Goal: Task Accomplishment & Management: Manage account settings

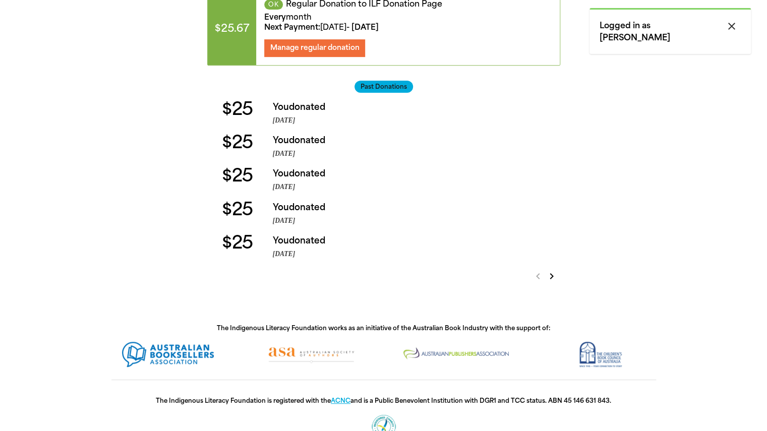
scroll to position [291, 0]
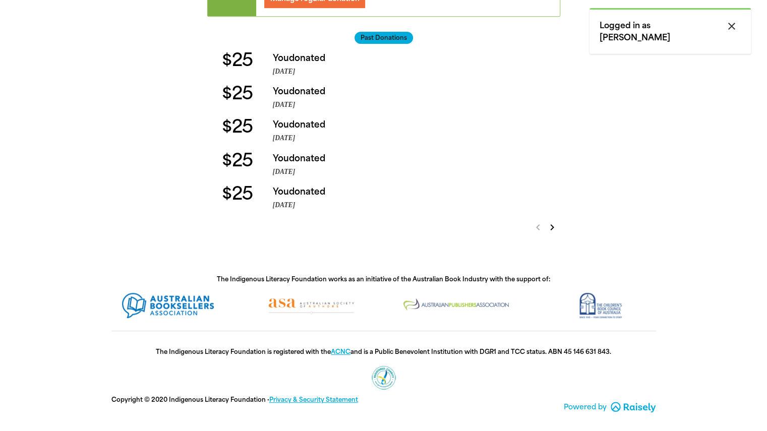
click at [552, 225] on icon "chevron_right" at bounding box center [552, 227] width 12 height 12
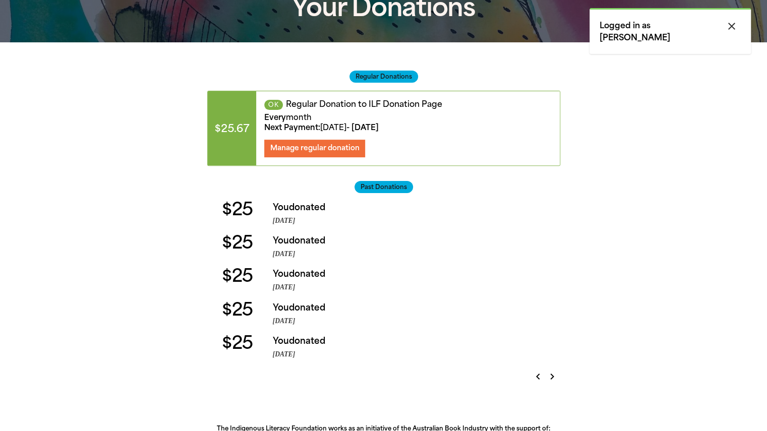
scroll to position [89, 0]
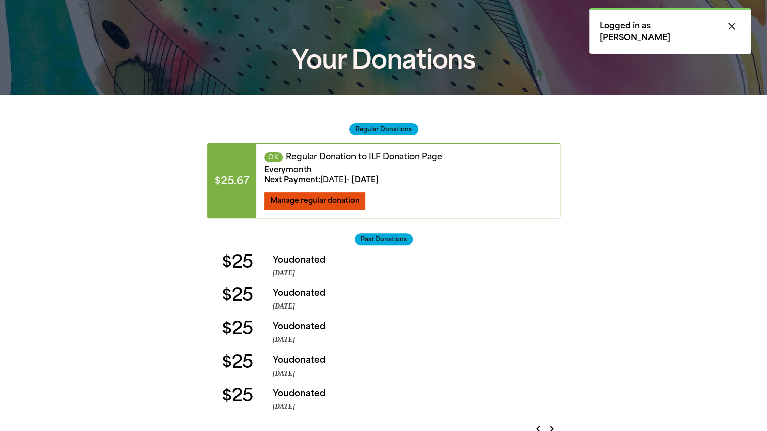
click at [294, 195] on button "Manage regular donation" at bounding box center [314, 201] width 101 height 18
select select "AUD"
select select "MONTH"
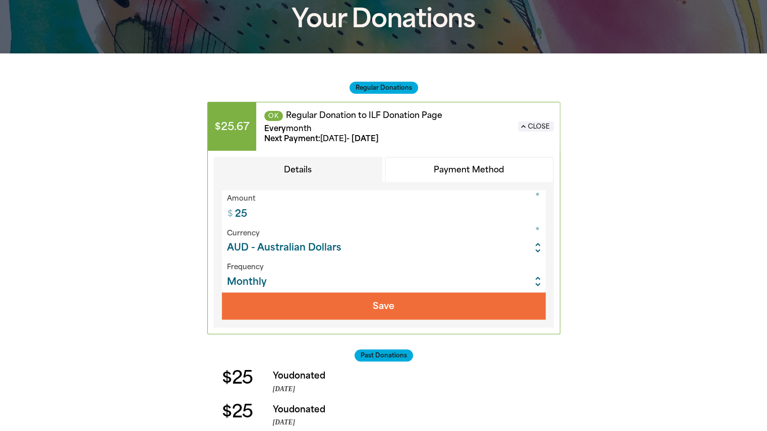
scroll to position [139, 0]
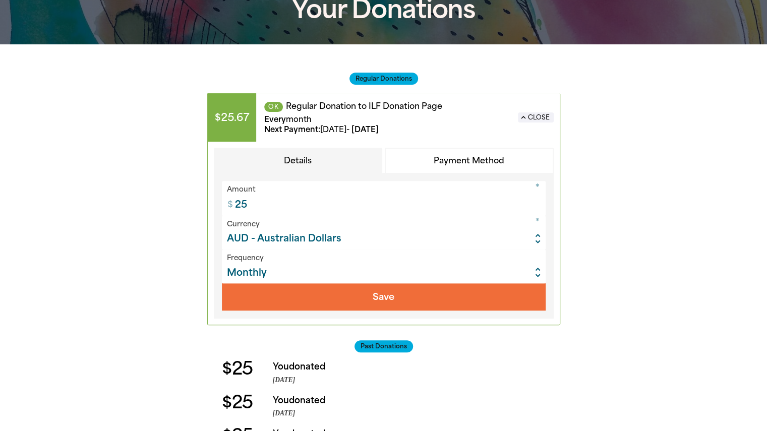
click at [429, 207] on input "25" at bounding box center [388, 198] width 316 height 34
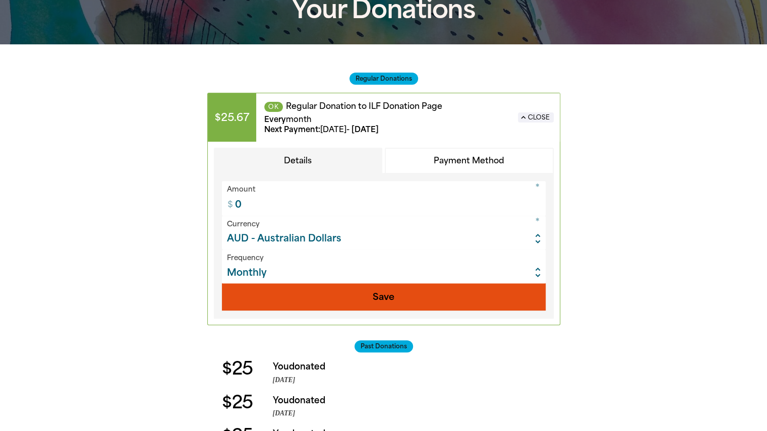
type input "0"
click at [395, 292] on button "Save" at bounding box center [384, 296] width 324 height 27
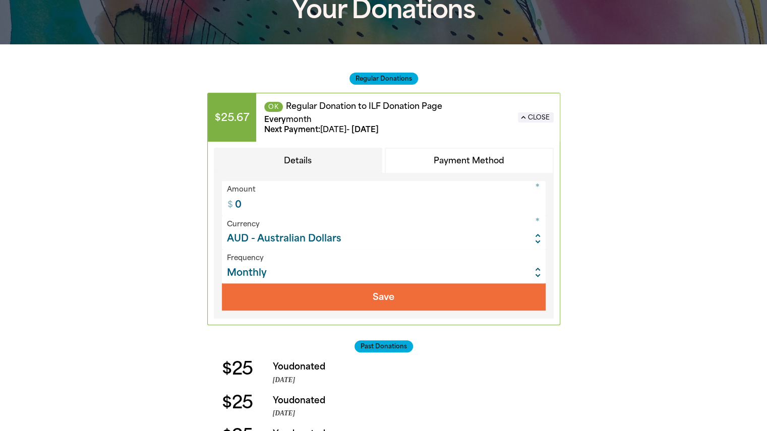
click at [463, 154] on button "Payment Method" at bounding box center [469, 161] width 169 height 26
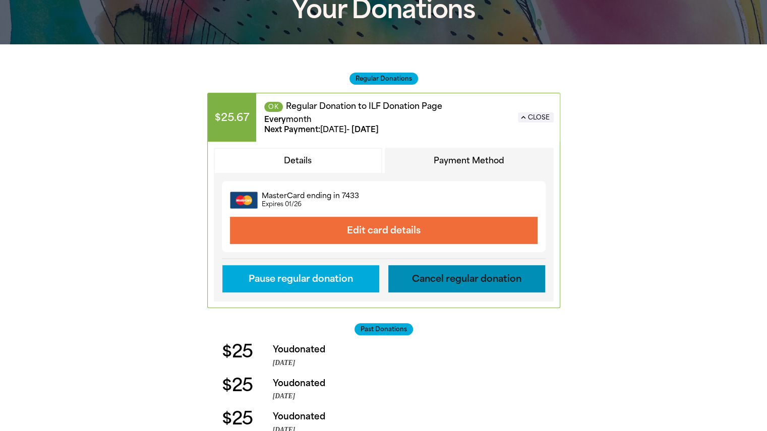
click at [452, 270] on button "Cancel regular donation" at bounding box center [466, 278] width 157 height 27
